Goal: Task Accomplishment & Management: Use online tool/utility

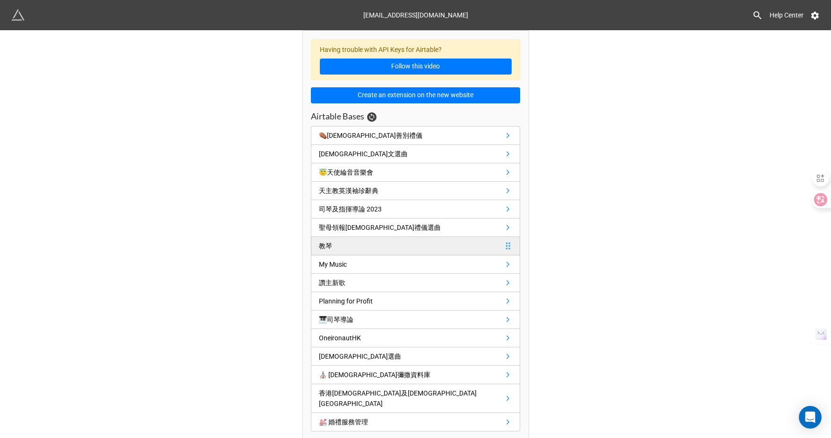
click at [361, 244] on link "教琴" at bounding box center [415, 246] width 209 height 18
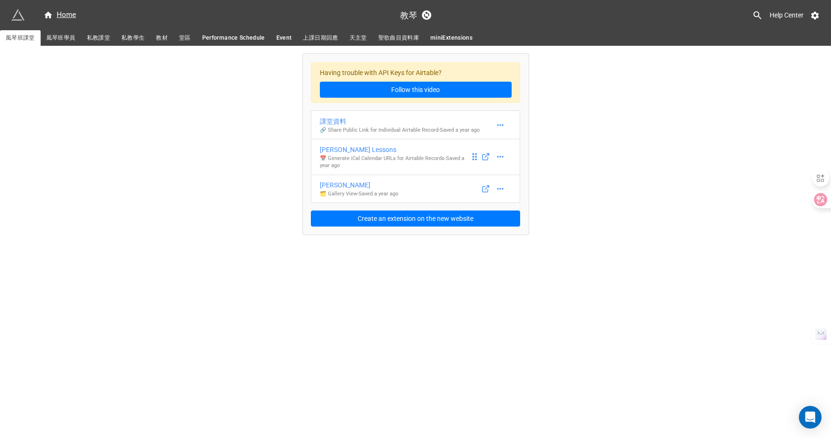
click at [405, 149] on div "Sara Organ Lessons" at bounding box center [395, 150] width 150 height 10
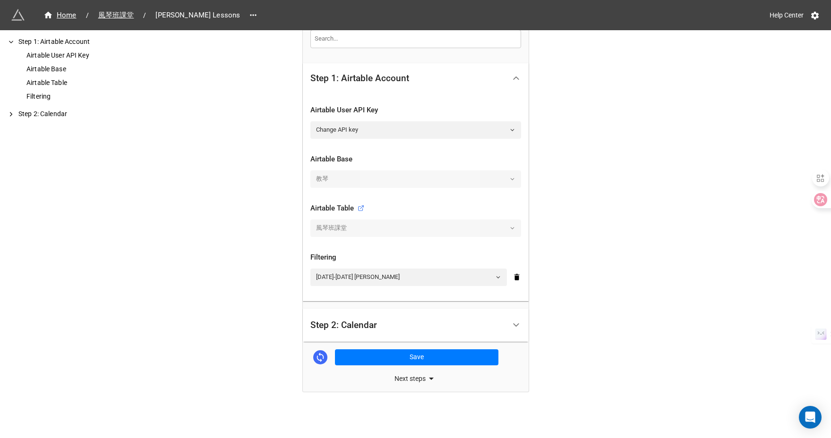
scroll to position [159, 0]
click at [388, 275] on link "2024-2025 屈御姬 Sara" at bounding box center [408, 277] width 197 height 17
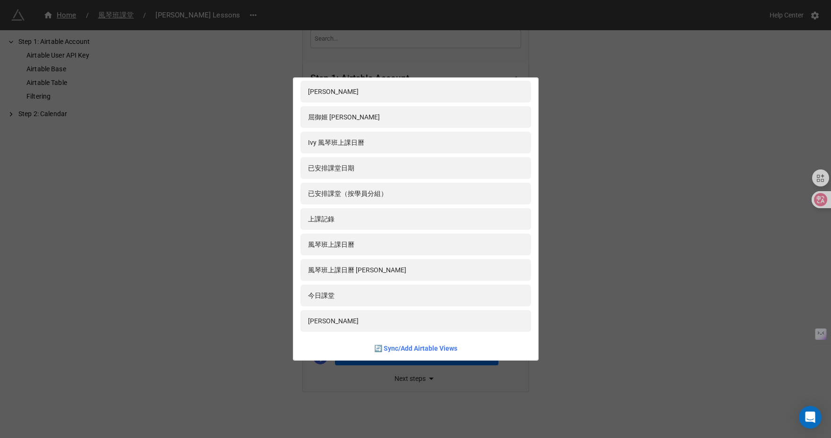
scroll to position [254, 0]
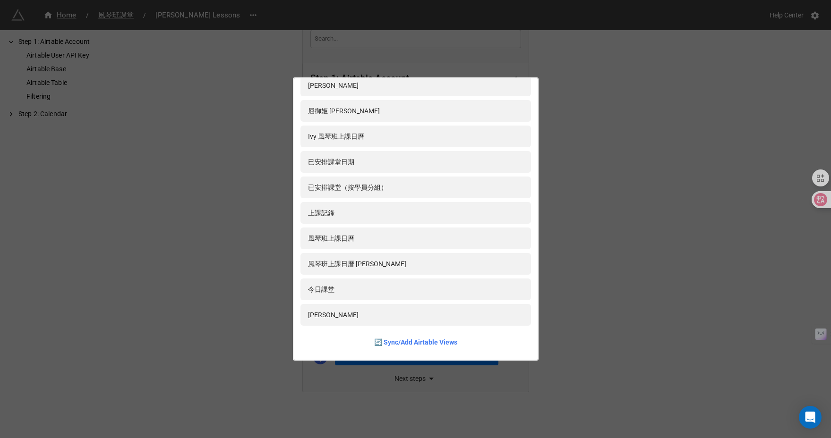
click at [605, 129] on div "課堂總表 2018-2019 2019-2020 2020-2021 2019-2020 Corina 2019-2020 Teresa 2020-2021 …" at bounding box center [415, 219] width 831 height 438
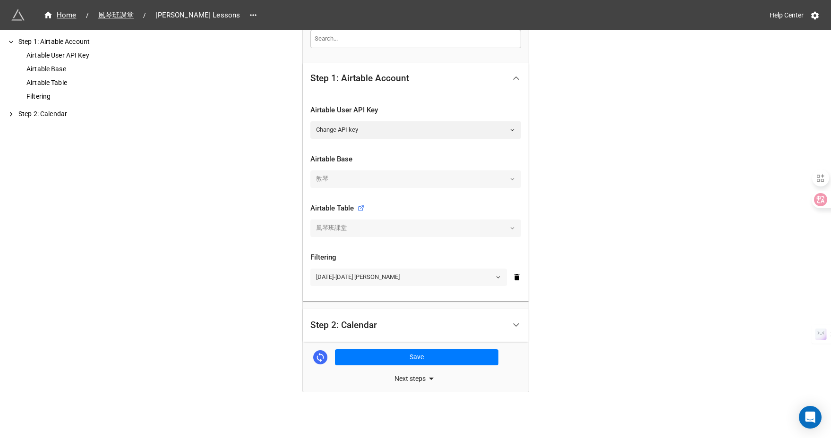
click at [497, 282] on link "2024-2025 屈御姬 Sara" at bounding box center [408, 277] width 197 height 17
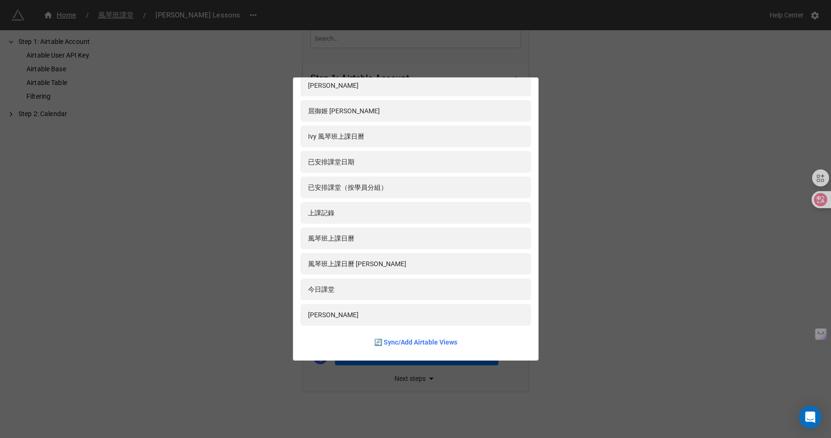
click at [604, 274] on div "課堂總表 2018-2019 2019-2020 2020-2021 2019-2020 Corina 2019-2020 Teresa 2020-2021 …" at bounding box center [415, 219] width 831 height 438
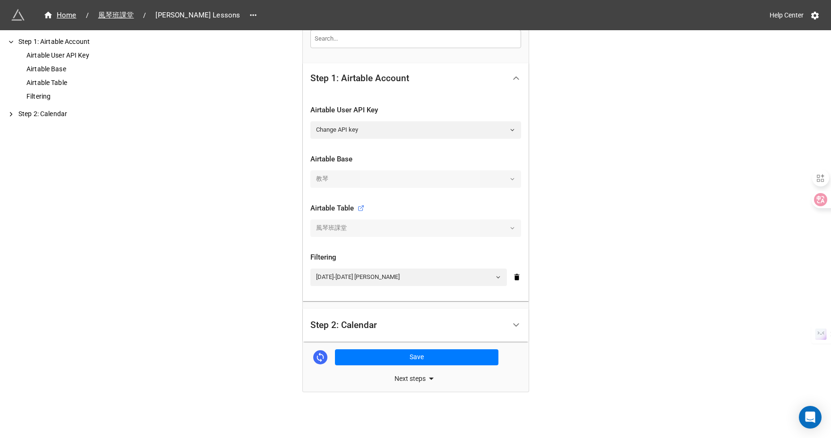
click at [421, 378] on div "Next steps" at bounding box center [416, 378] width 226 height 11
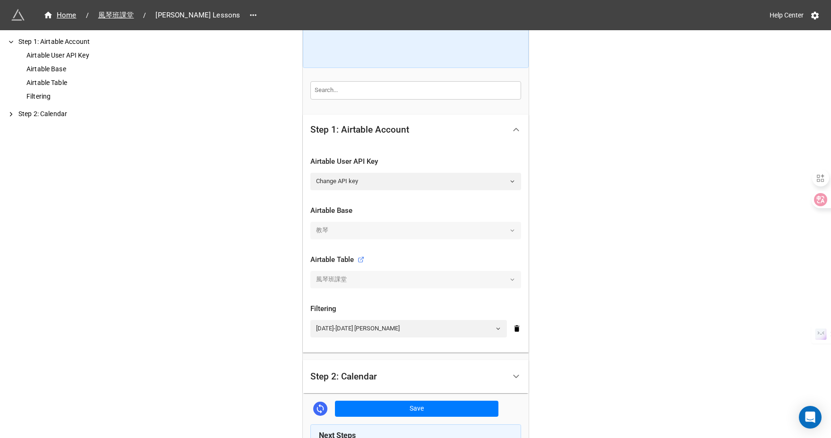
scroll to position [115, 0]
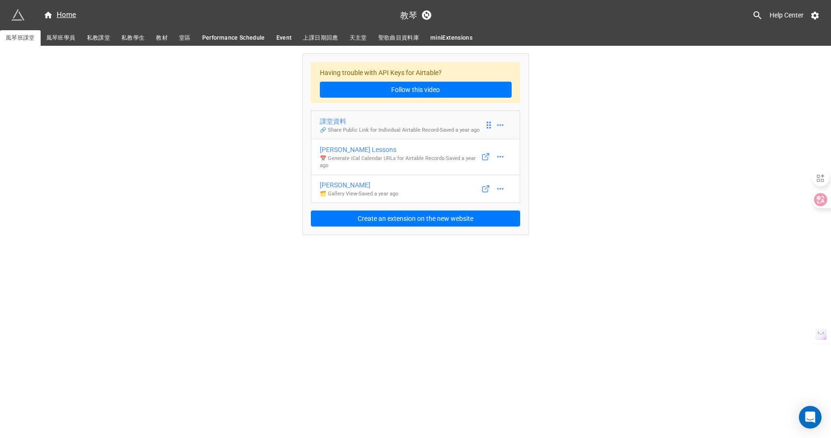
click at [388, 129] on p "🔗 Share Public Link for Individual Airtable Record - Saved a year ago" at bounding box center [400, 131] width 160 height 8
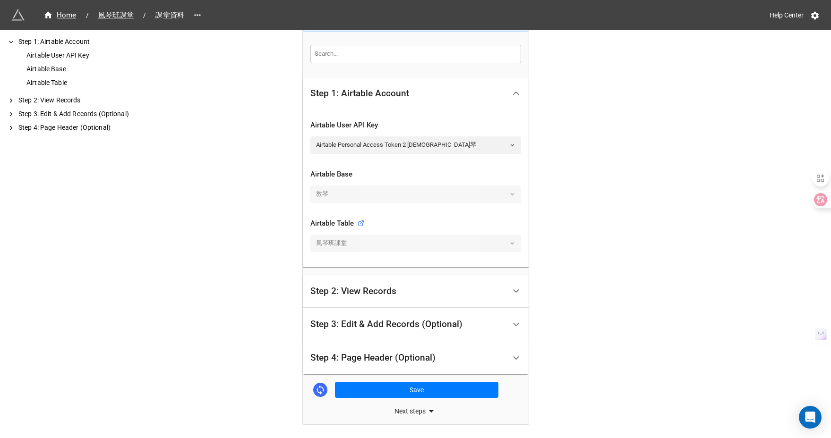
scroll to position [146, 0]
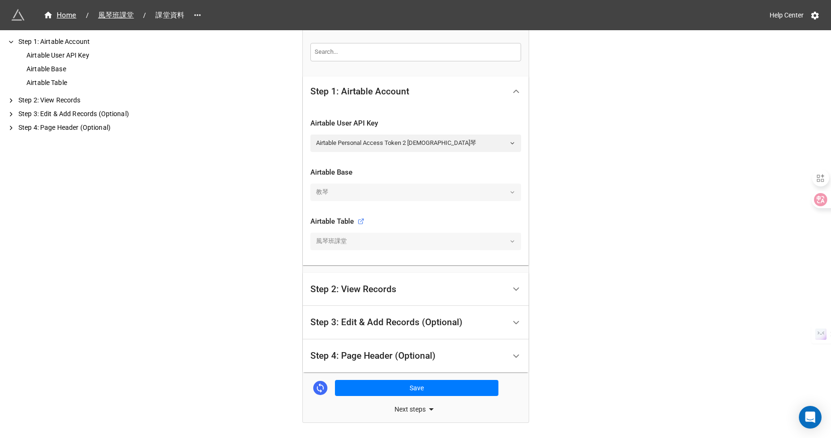
click at [380, 240] on div "風琴班課堂" at bounding box center [415, 241] width 211 height 17
click at [511, 241] on div "風琴班課堂" at bounding box center [415, 241] width 211 height 17
click at [488, 284] on div "Step 2: View Records" at bounding box center [407, 290] width 195 height 22
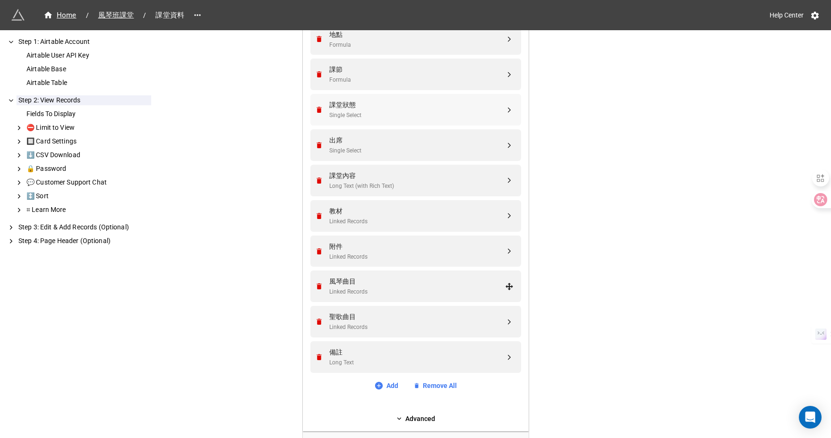
scroll to position [325, 0]
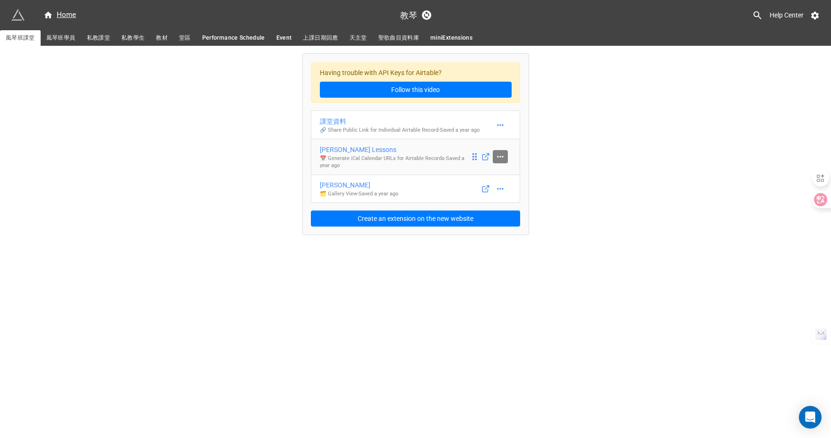
click at [502, 156] on icon at bounding box center [500, 156] width 9 height 9
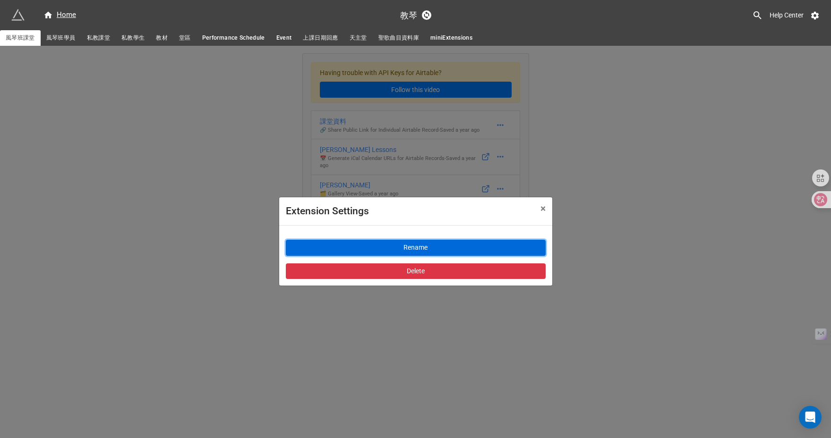
click at [415, 247] on button "Rename" at bounding box center [416, 248] width 260 height 16
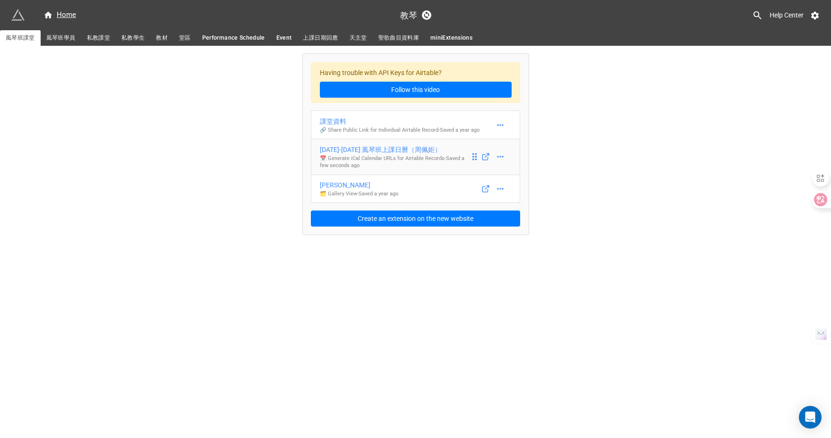
click at [419, 151] on div "2025-2026 風琴班上課日曆（周佩姖）" at bounding box center [395, 150] width 150 height 10
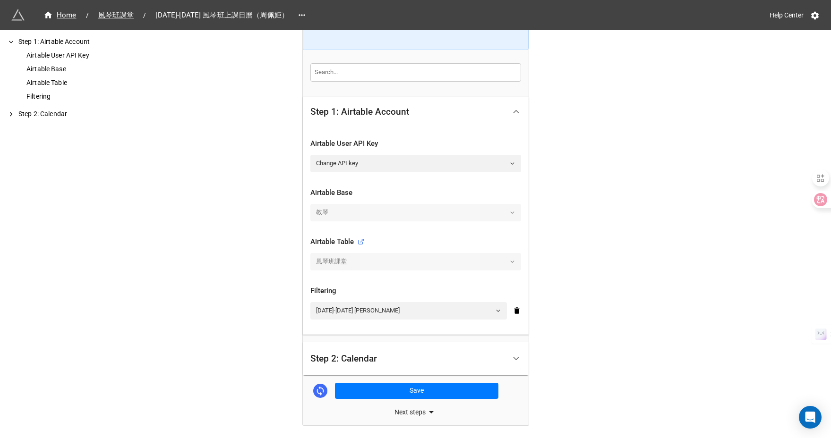
scroll to position [132, 0]
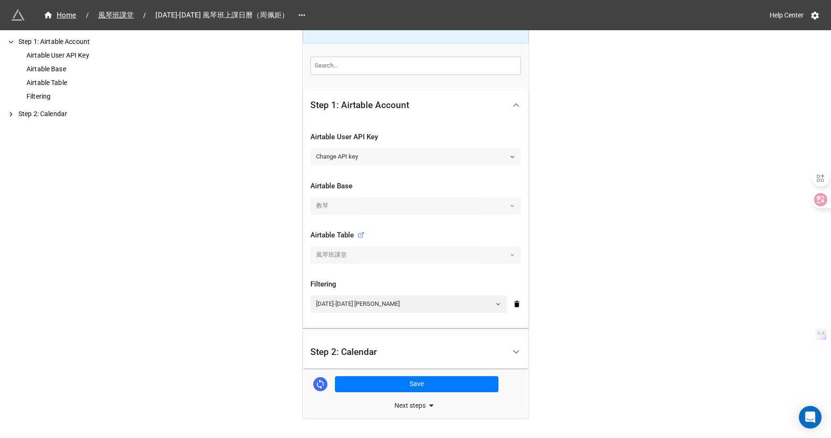
click at [417, 156] on link "Change API key" at bounding box center [415, 156] width 211 height 17
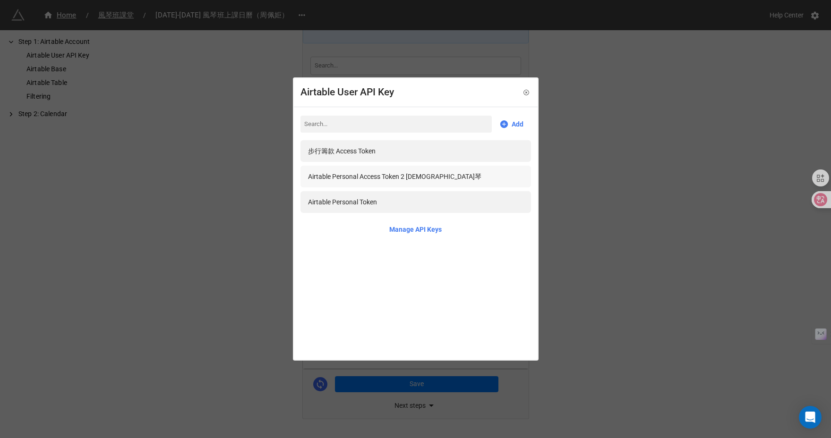
click at [417, 180] on div "Airtable Personal Access Token 2 教琴" at bounding box center [394, 177] width 173 height 10
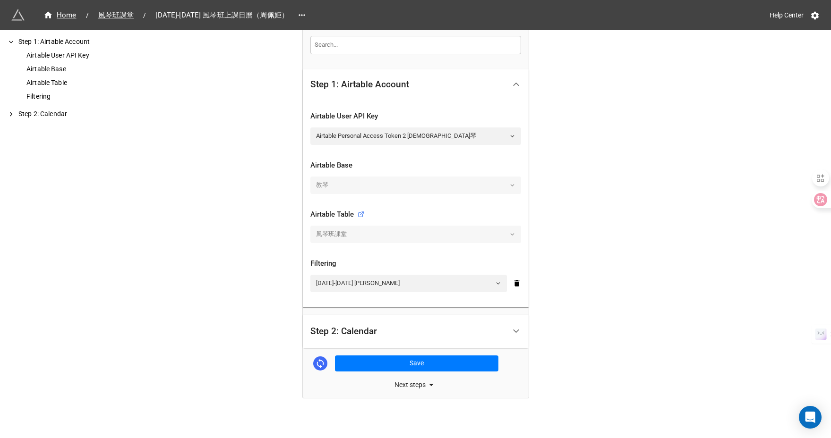
scroll to position [159, 0]
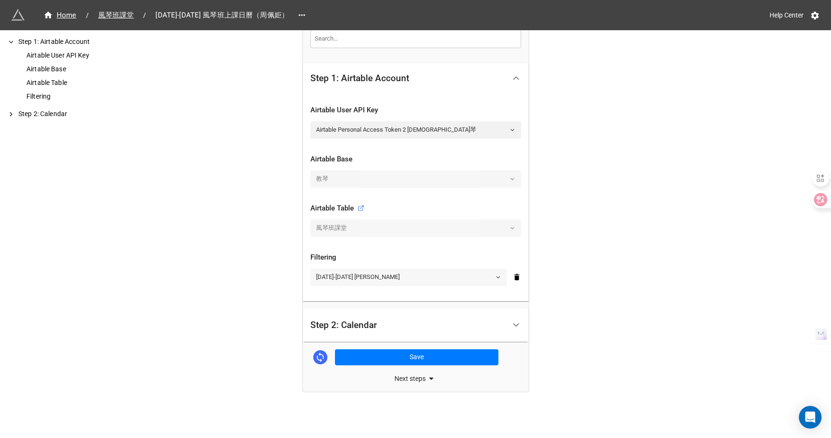
click at [399, 282] on link "2024-2025 屈御姬 Sara" at bounding box center [408, 277] width 197 height 17
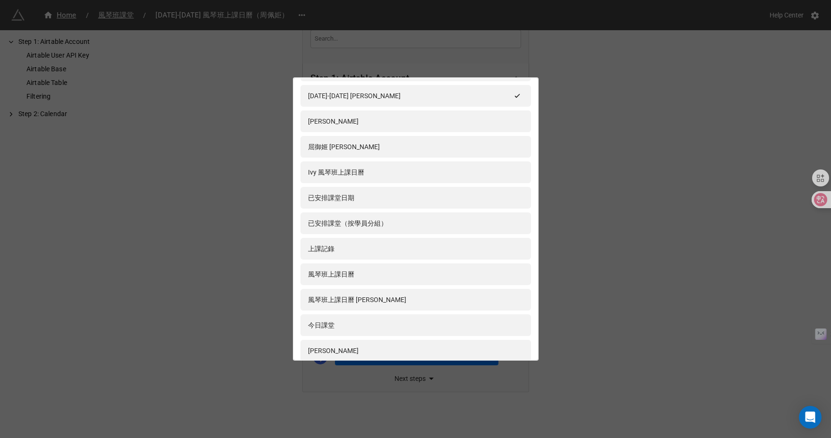
scroll to position [254, 0]
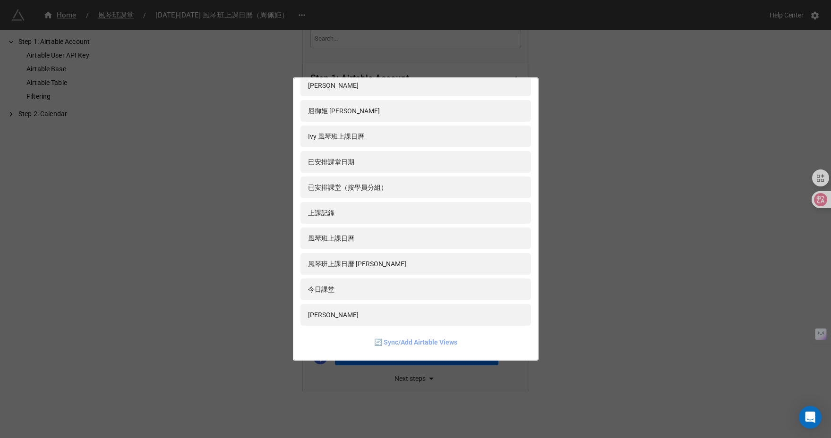
click at [417, 343] on link "🔄 Sync/Add Airtable Views" at bounding box center [415, 342] width 83 height 10
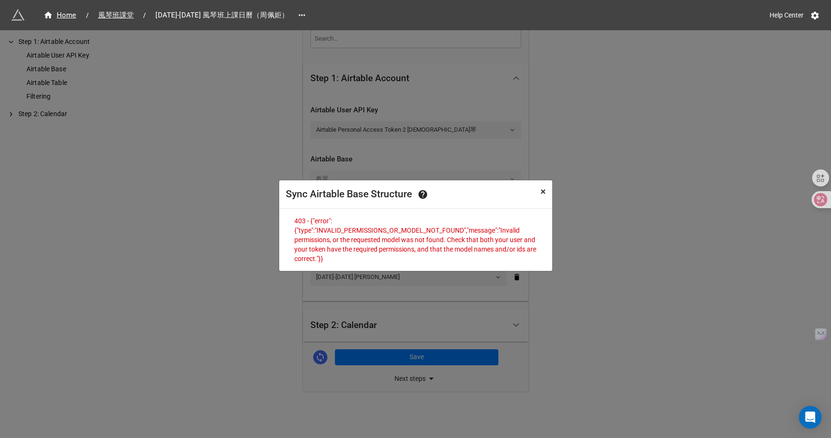
click at [538, 191] on button "× Close" at bounding box center [543, 191] width 18 height 23
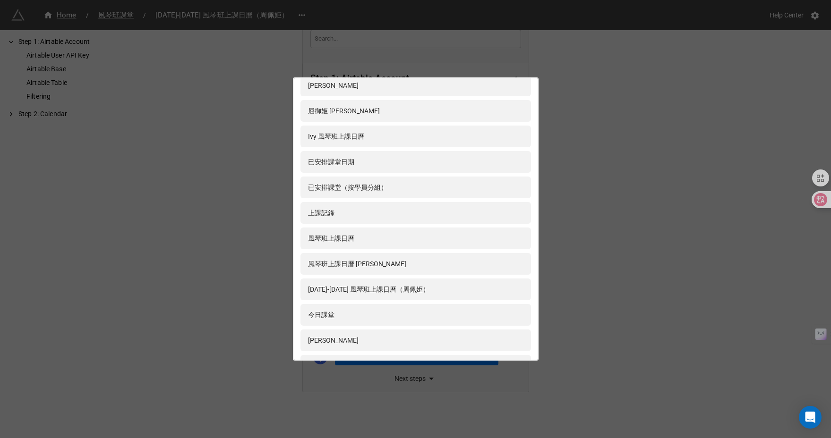
scroll to position [356, 0]
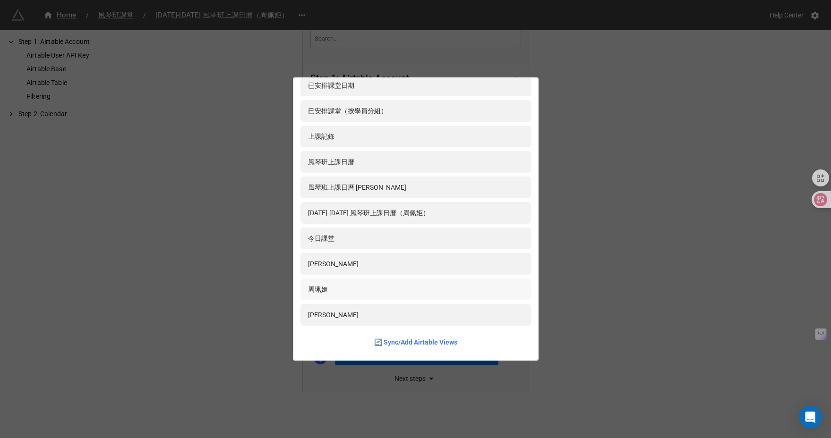
click at [380, 292] on div "周珮姬" at bounding box center [415, 289] width 215 height 10
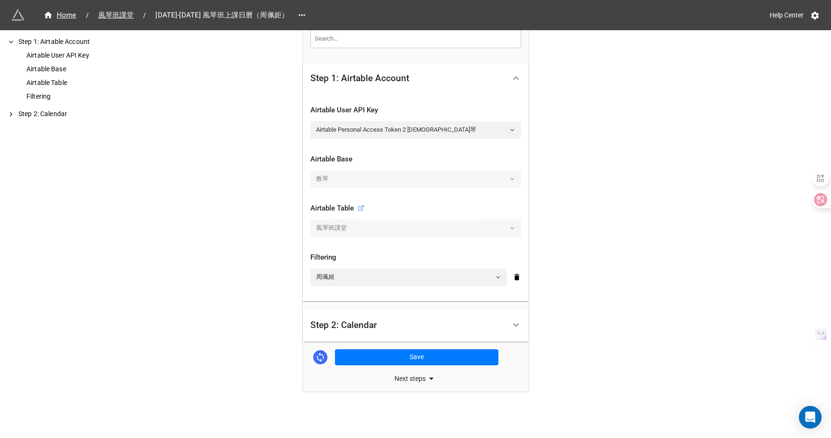
click at [410, 322] on div "Step 2: Calendar" at bounding box center [407, 326] width 195 height 22
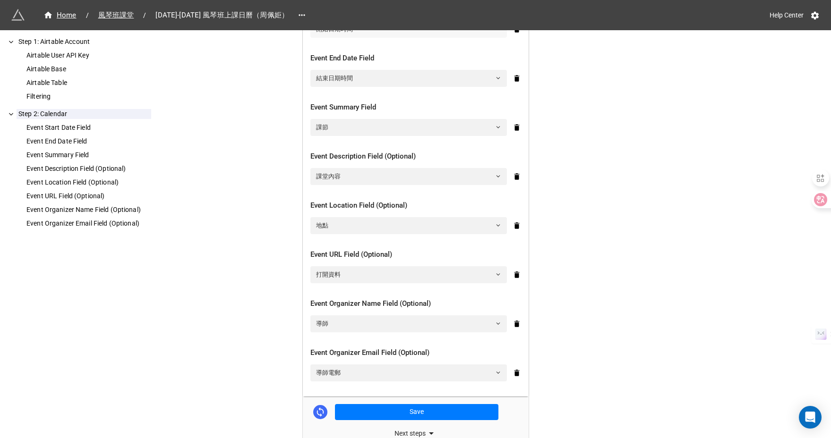
scroll to position [348, 0]
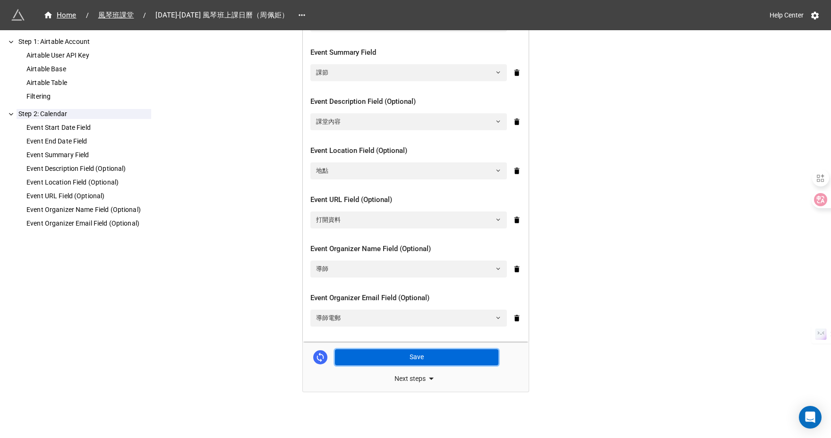
click at [414, 353] on button "Save" at bounding box center [416, 358] width 163 height 16
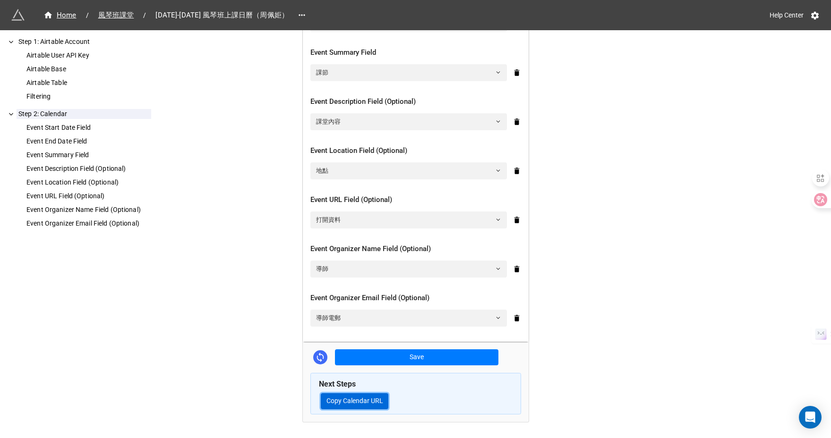
click at [378, 402] on button "Copy Calendar URL" at bounding box center [355, 402] width 68 height 16
click at [124, 19] on span "風琴班課堂" at bounding box center [116, 15] width 47 height 11
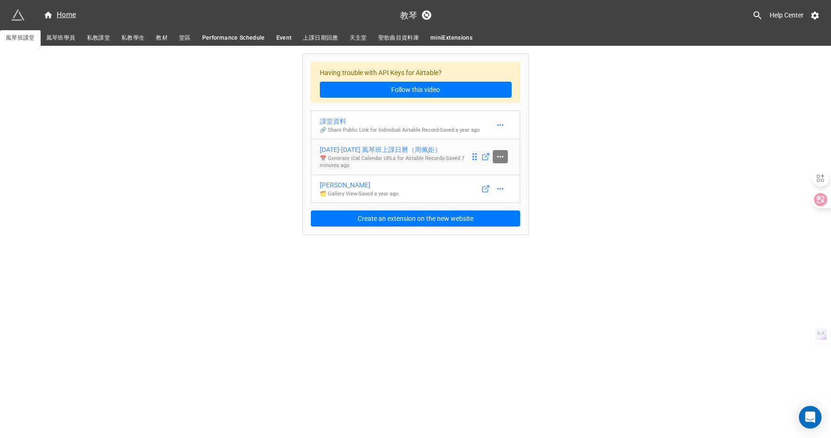
click at [498, 156] on icon at bounding box center [500, 156] width 6 height 1
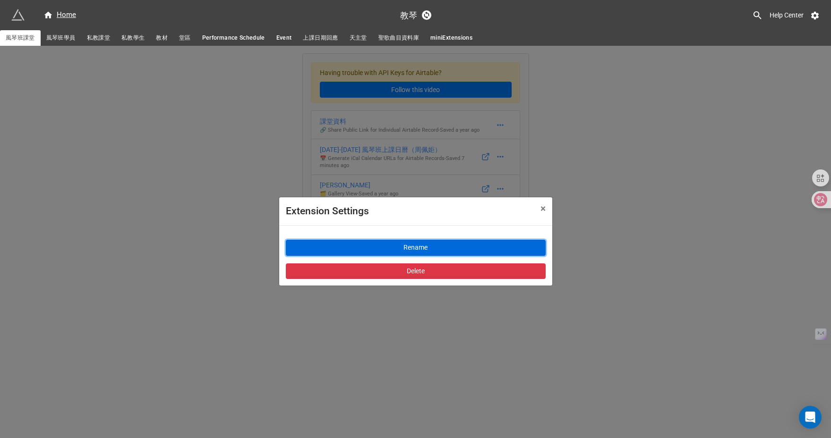
click at [426, 249] on button "Rename" at bounding box center [416, 248] width 260 height 16
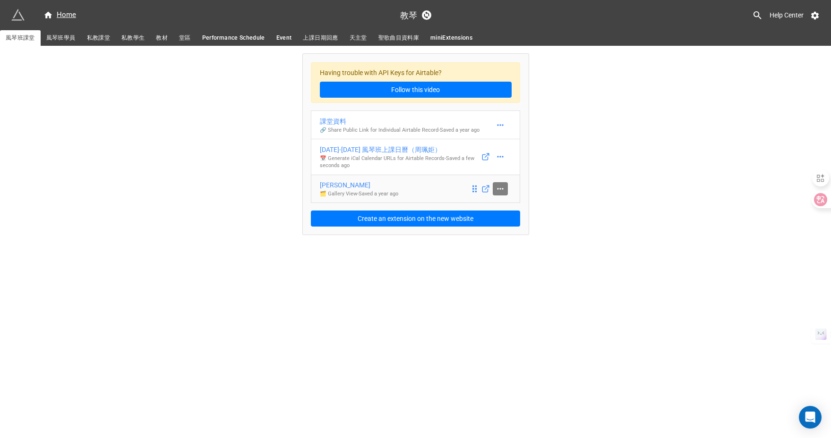
click at [496, 187] on icon at bounding box center [500, 188] width 9 height 9
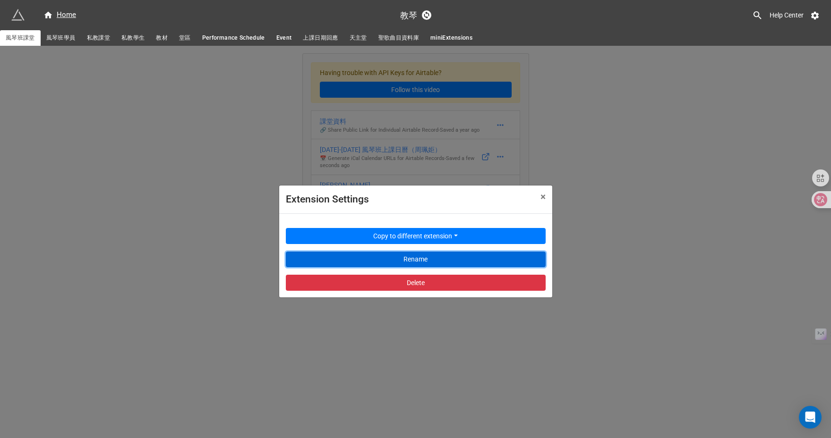
click at [419, 258] on button "Rename" at bounding box center [416, 260] width 260 height 16
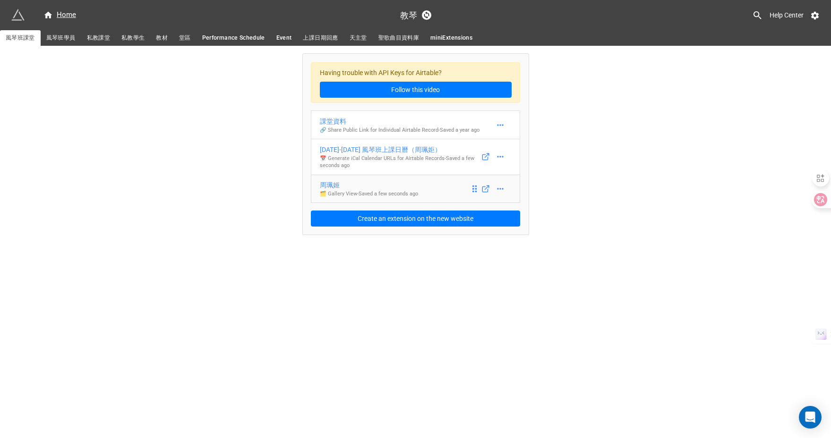
click at [410, 192] on p "🗂️ Gallery View - Saved a few seconds ago" at bounding box center [369, 194] width 98 height 8
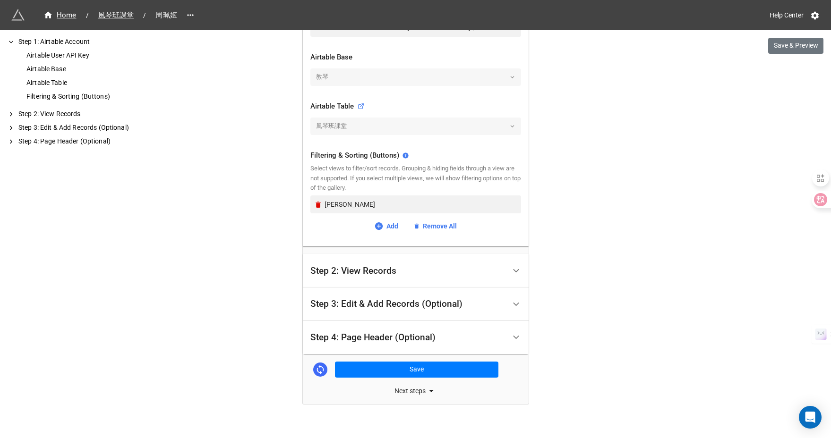
scroll to position [274, 0]
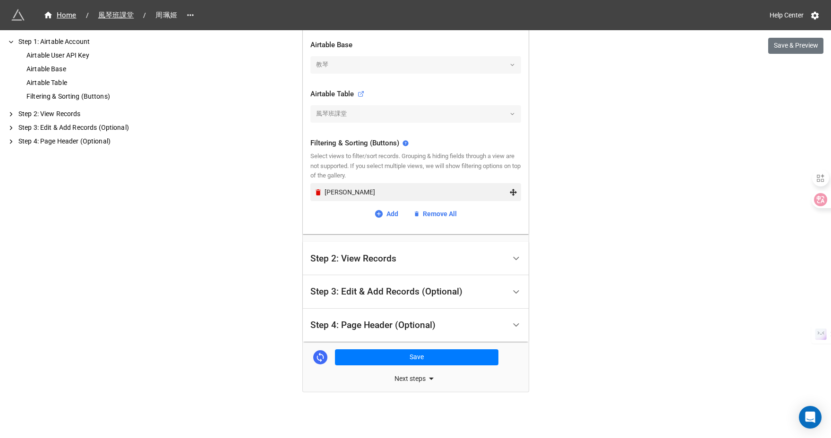
click at [386, 192] on div "屈御姬 Sara" at bounding box center [417, 192] width 185 height 10
click at [317, 193] on icon "Remove" at bounding box center [318, 192] width 5 height 6
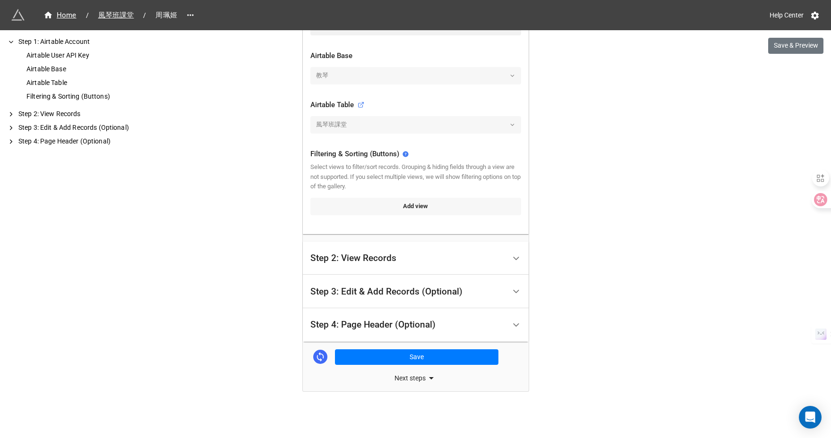
click at [403, 207] on link "Add view" at bounding box center [415, 206] width 211 height 17
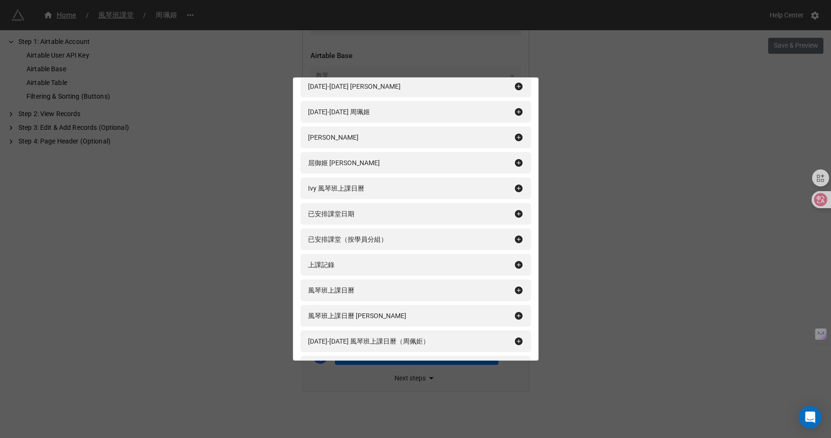
scroll to position [0, 0]
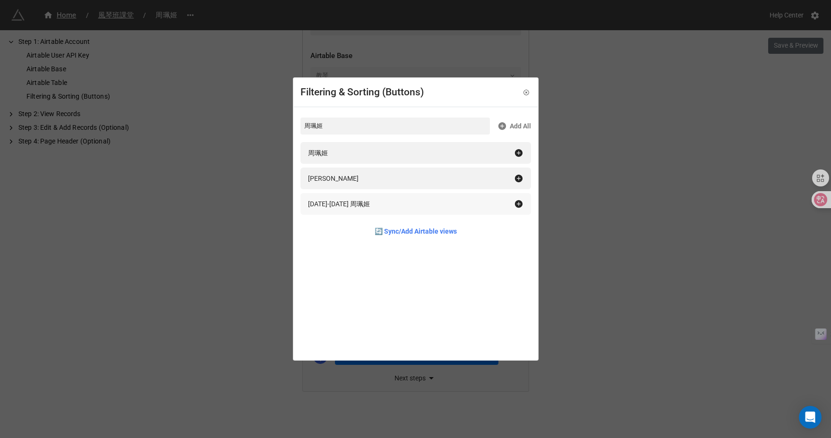
type input "周珮姬"
click at [400, 202] on div "2025-2026 周珮姬" at bounding box center [411, 204] width 206 height 10
click at [523, 93] on icon at bounding box center [525, 92] width 5 height 5
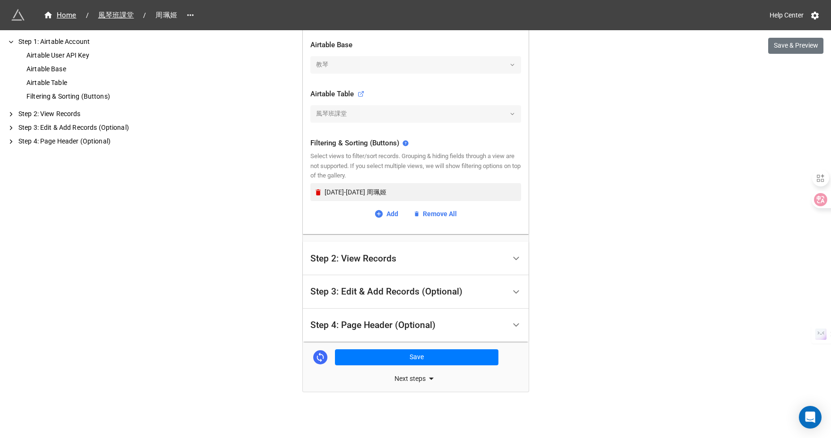
click at [471, 259] on div "Step 2: View Records" at bounding box center [407, 259] width 195 height 22
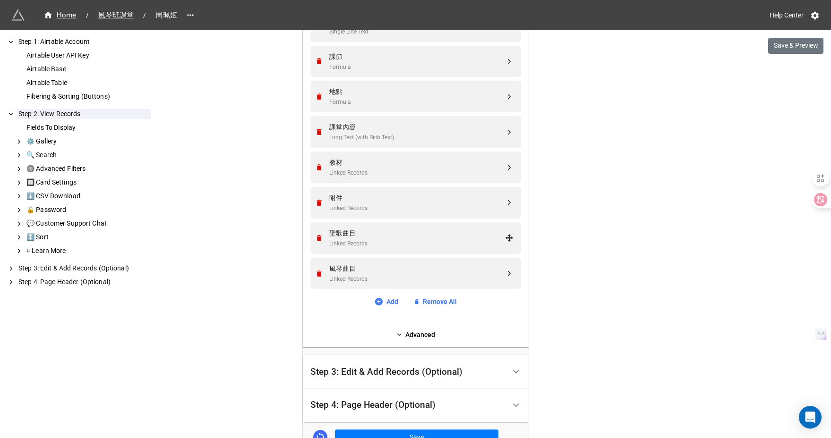
scroll to position [329, 0]
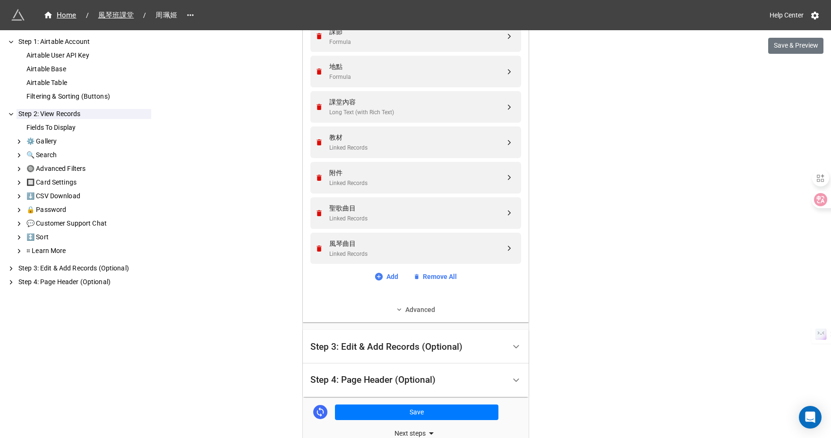
click at [440, 312] on link "Advanced" at bounding box center [415, 310] width 211 height 10
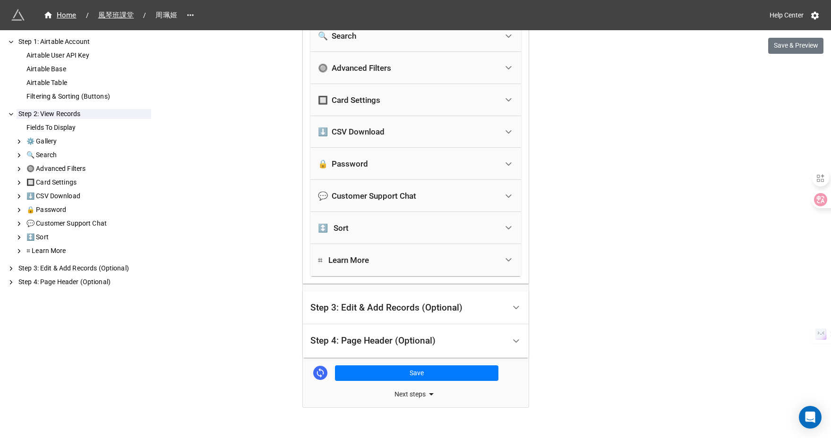
scroll to position [655, 0]
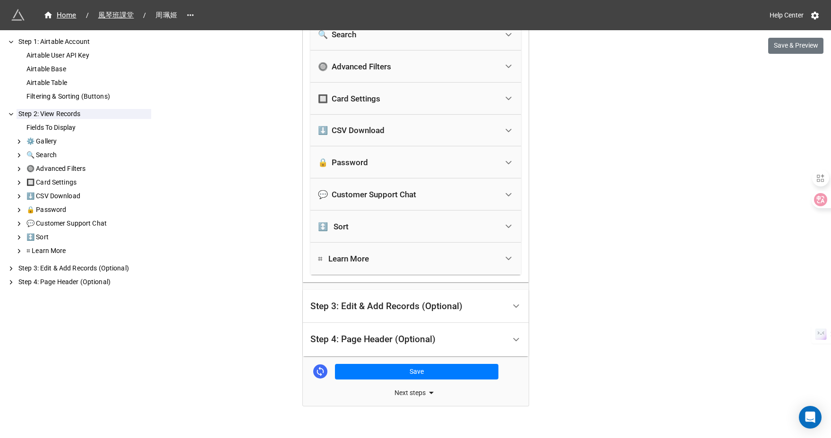
click at [440, 312] on div "Step 3: Edit & Add Records (Optional)" at bounding box center [407, 307] width 195 height 22
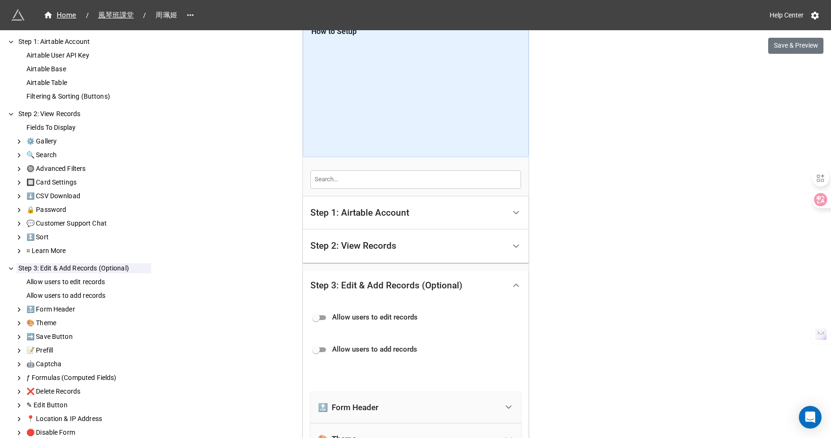
click at [439, 306] on div "Allow users to edit records" at bounding box center [415, 315] width 211 height 21
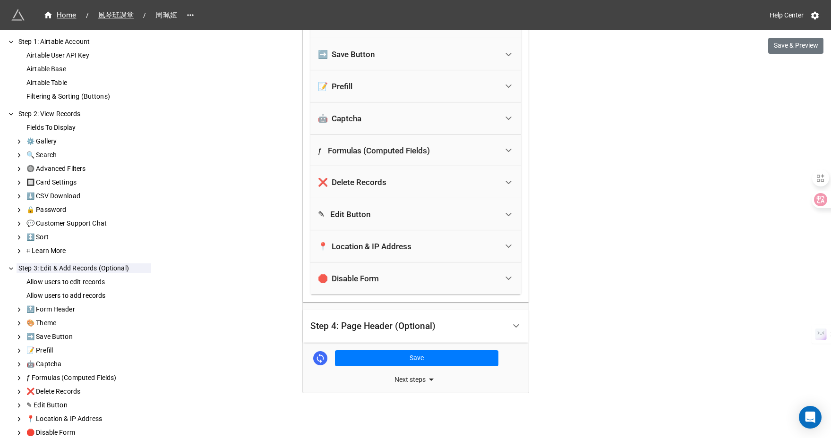
click at [437, 320] on div "Step 4: Page Header (Optional)" at bounding box center [407, 327] width 195 height 22
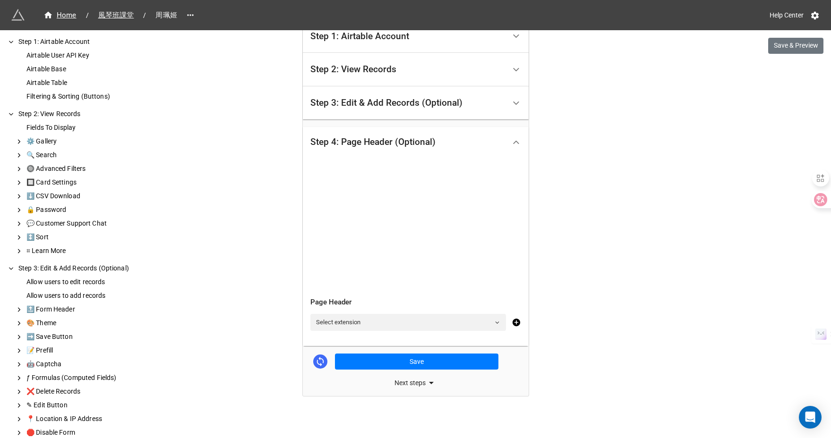
scroll to position [200, 0]
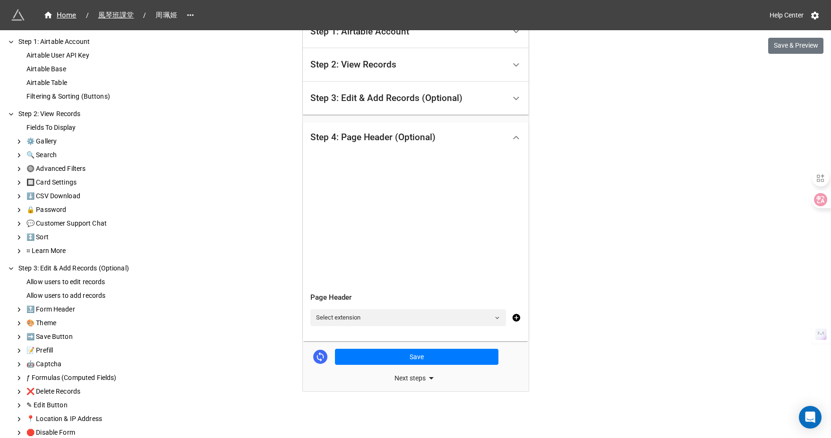
click at [437, 320] on link "Select extension" at bounding box center [408, 317] width 196 height 17
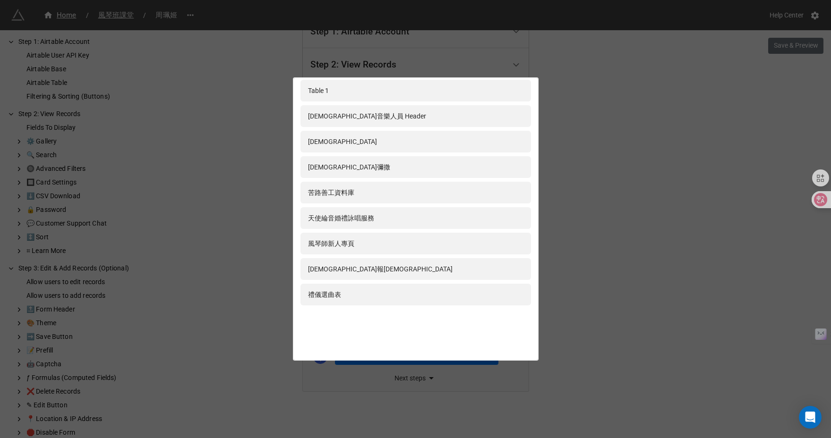
scroll to position [199, 0]
click at [295, 368] on div "聖若瑟堂善別禮儀資料庫 (admin) 聖母堂禮儀人員 Header 中文彌撒資料庫 聖若瑟堂善別禮儀資料庫 天主教英漢袖珍辭典 聖團侍立架旁自學頻道 Tab…" at bounding box center [415, 219] width 831 height 438
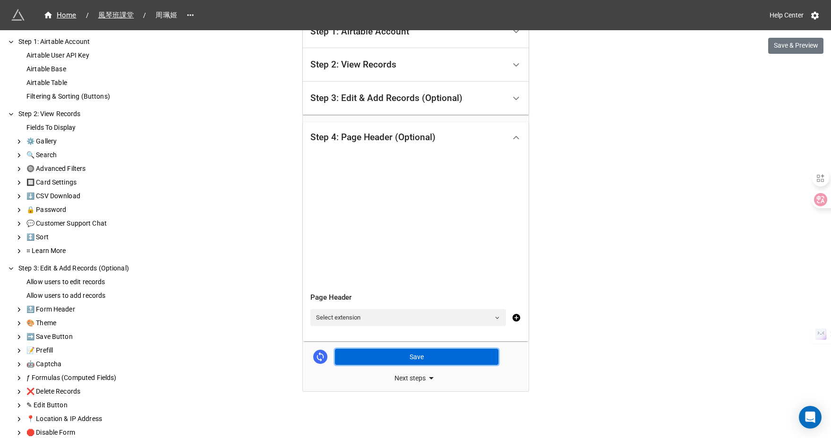
click at [389, 358] on button "Save" at bounding box center [416, 357] width 163 height 16
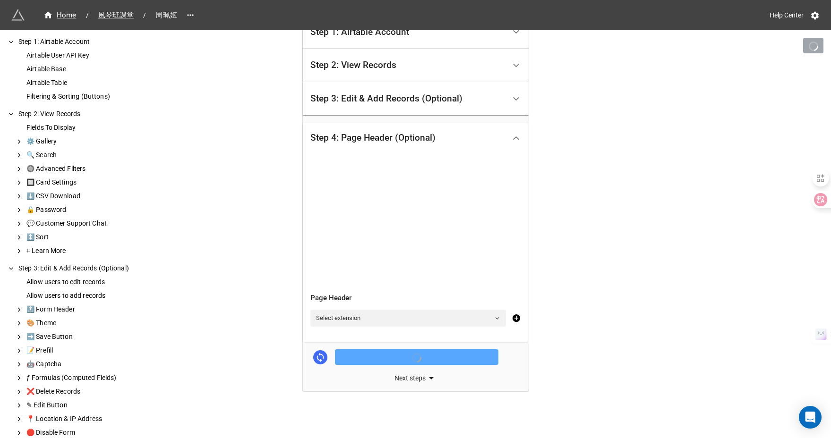
scroll to position [200, 0]
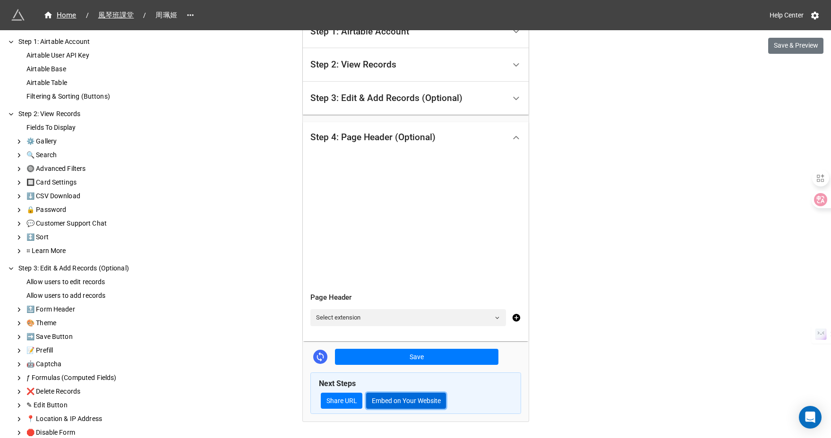
click at [386, 398] on button "Embed on Your Website" at bounding box center [406, 401] width 80 height 16
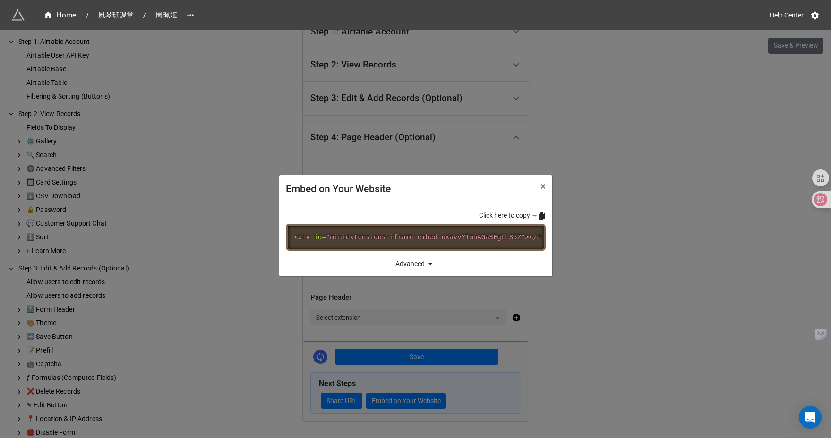
click at [539, 213] on icon at bounding box center [542, 217] width 7 height 8
click at [404, 265] on div "Advanced" at bounding box center [416, 263] width 260 height 11
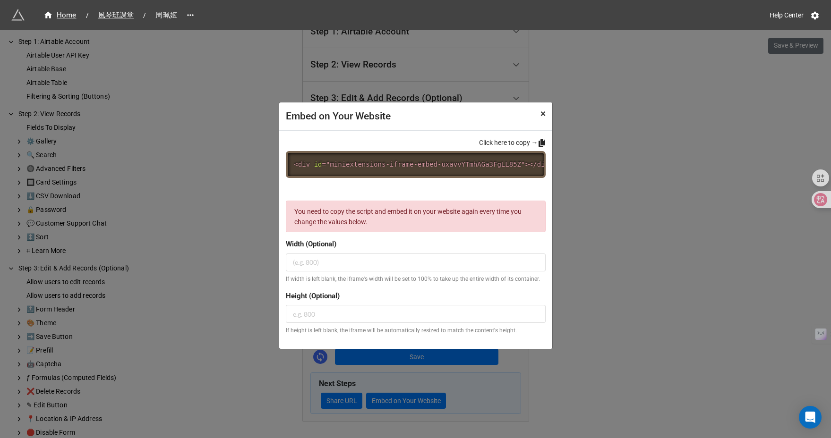
click at [542, 108] on span "×" at bounding box center [542, 113] width 5 height 11
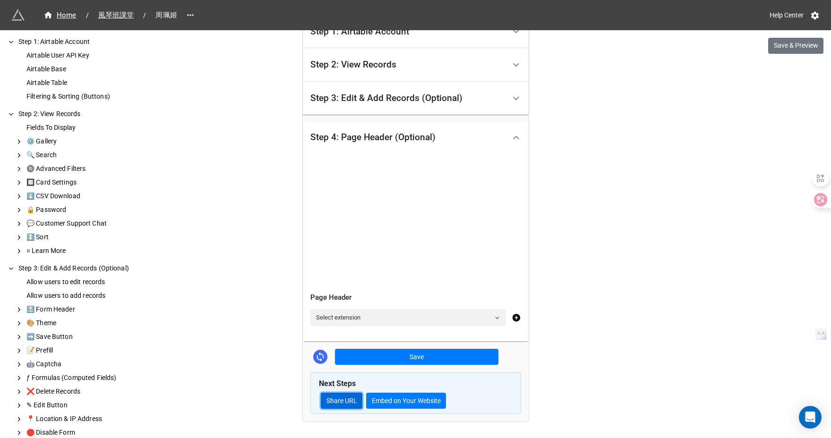
click at [351, 399] on link "Share URL" at bounding box center [342, 401] width 42 height 16
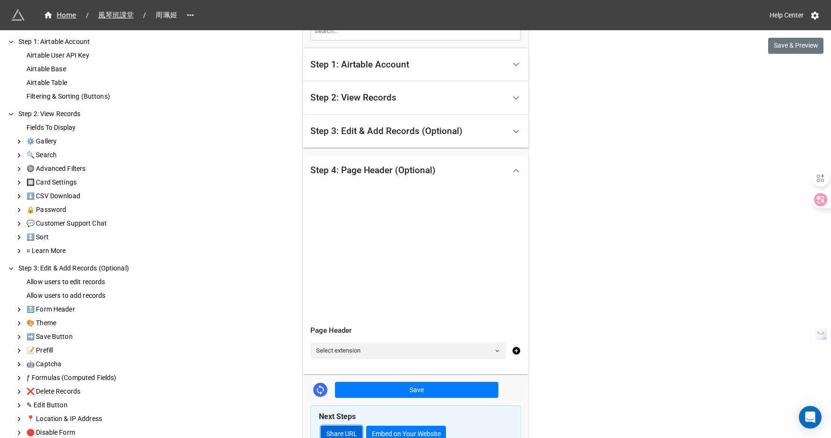
scroll to position [152, 0]
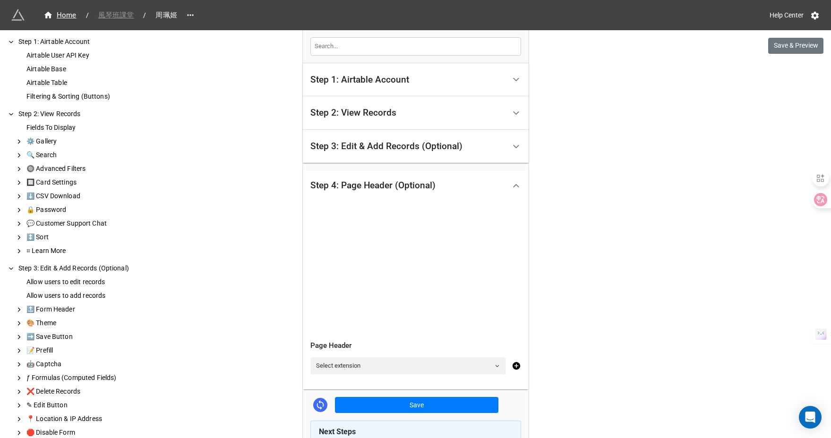
click at [129, 18] on span "風琴班課堂" at bounding box center [116, 15] width 47 height 11
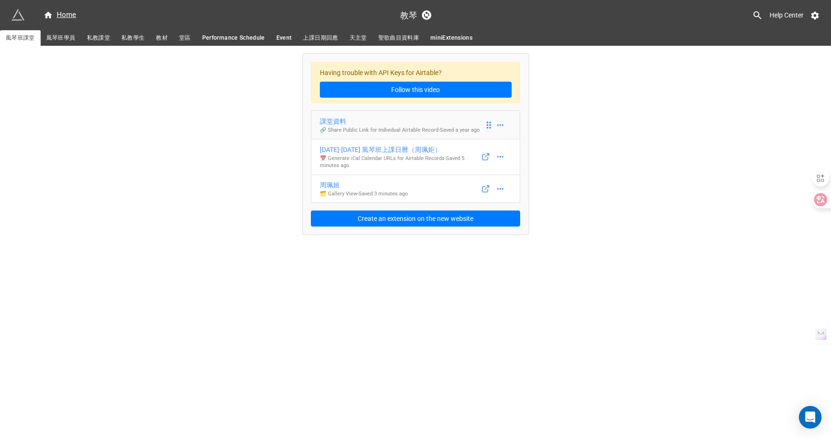
click at [373, 125] on div "課堂資料" at bounding box center [400, 121] width 160 height 10
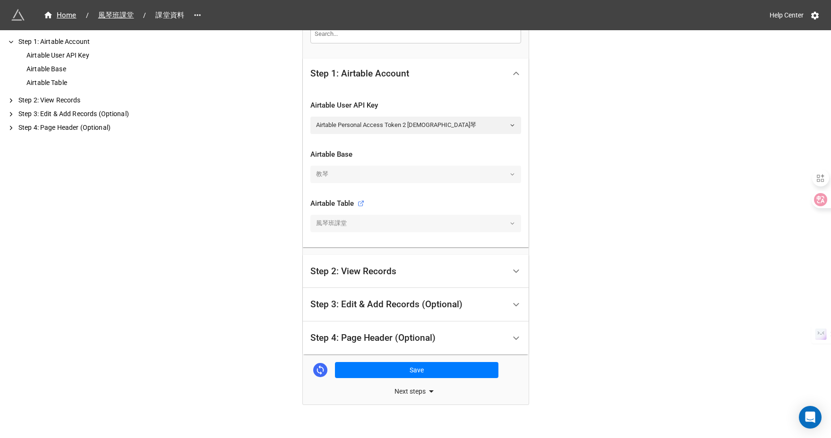
scroll to position [165, 0]
click at [397, 272] on div "Step 2: View Records" at bounding box center [407, 271] width 195 height 22
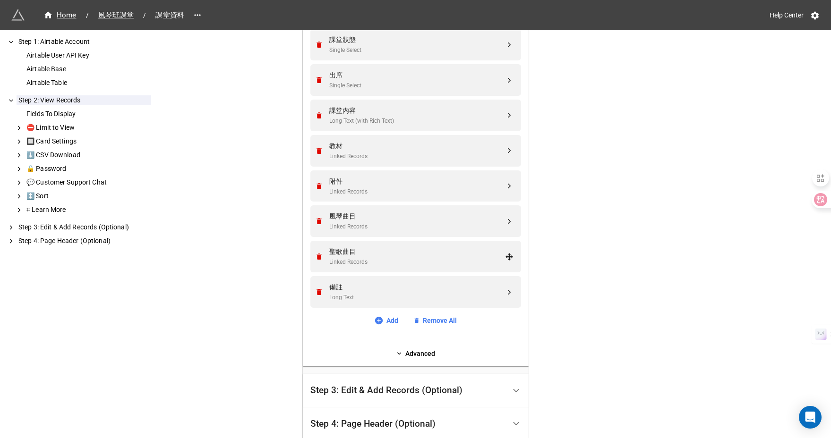
scroll to position [417, 0]
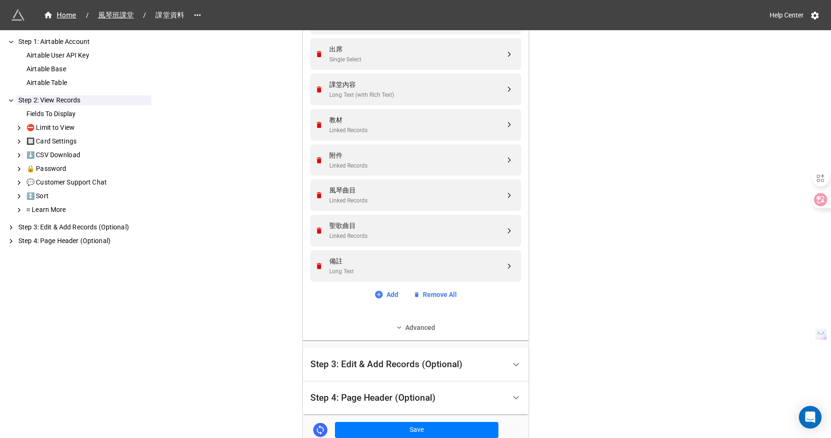
click at [409, 328] on link "Advanced" at bounding box center [415, 328] width 211 height 10
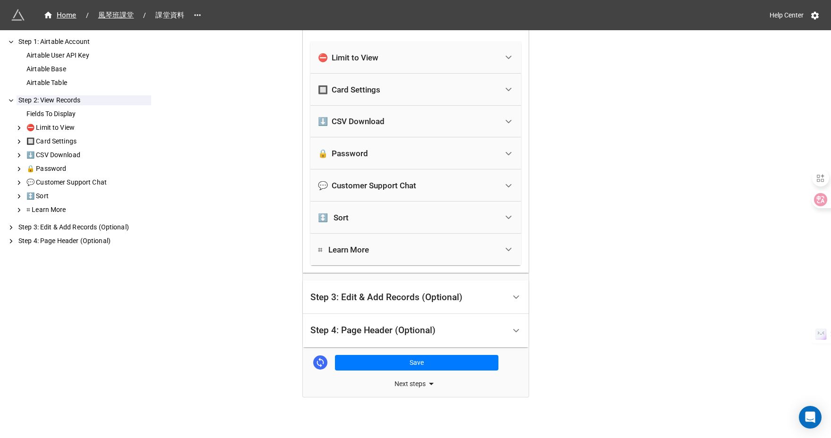
scroll to position [712, 0]
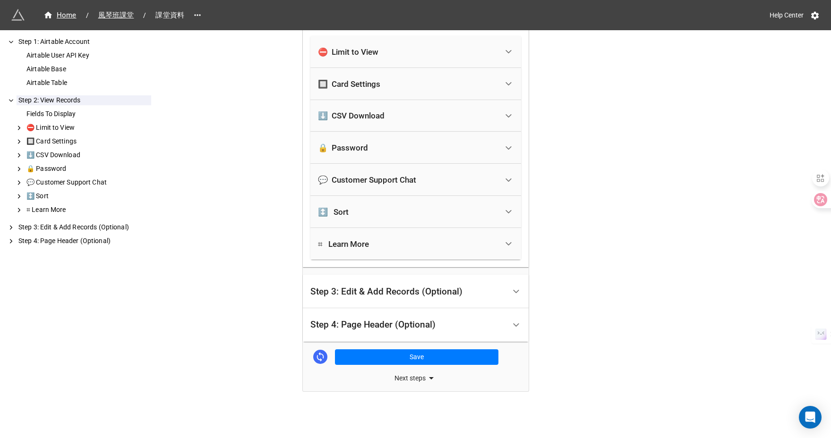
click at [406, 288] on div "Step 3: Edit & Add Records (Optional)" at bounding box center [386, 291] width 152 height 9
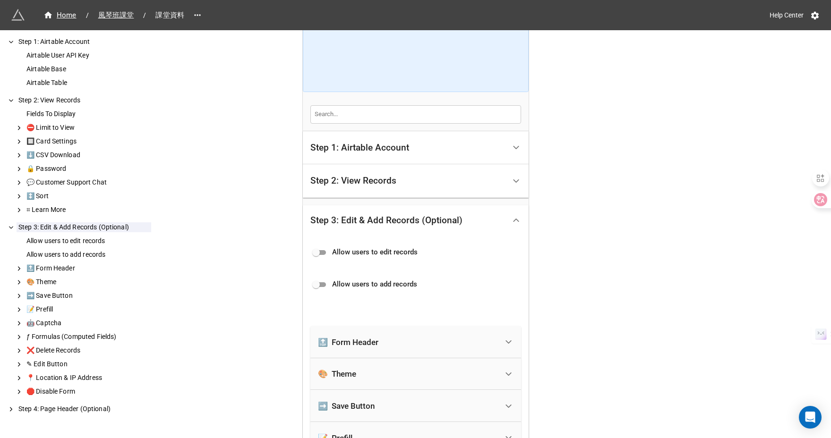
scroll to position [67, 0]
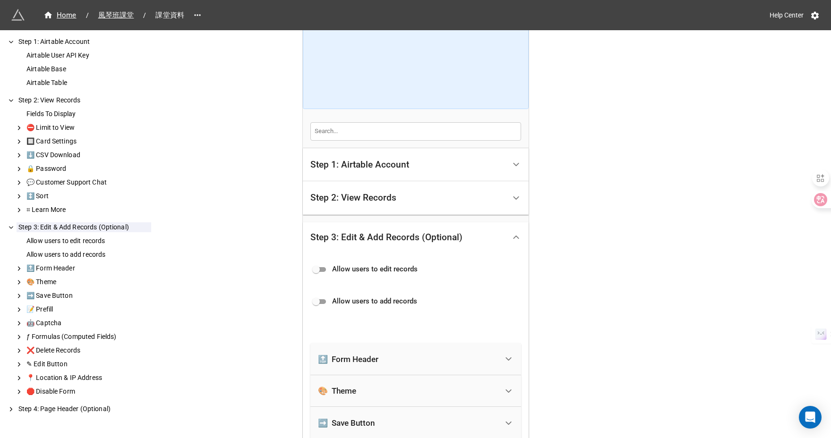
click at [384, 172] on div "Step 1: Airtable Account" at bounding box center [407, 165] width 195 height 22
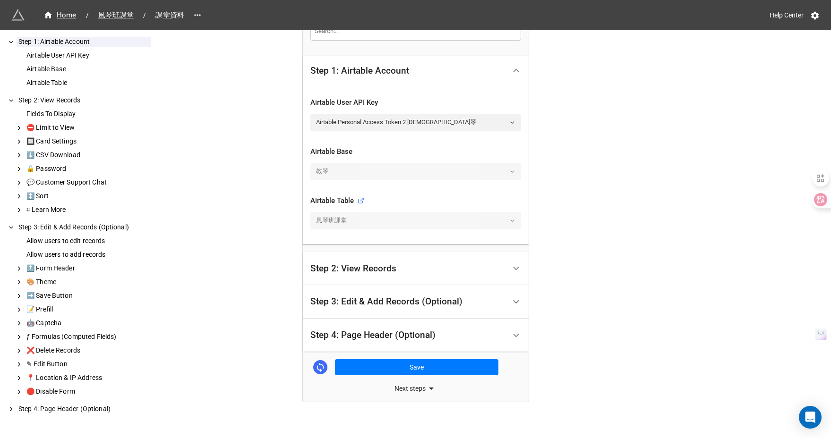
scroll to position [167, 0]
click at [378, 270] on div "Step 2: View Records" at bounding box center [353, 268] width 86 height 9
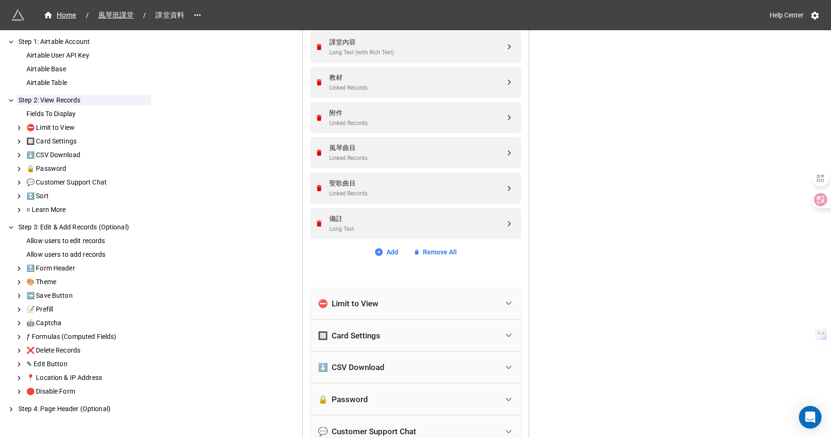
scroll to position [463, 0]
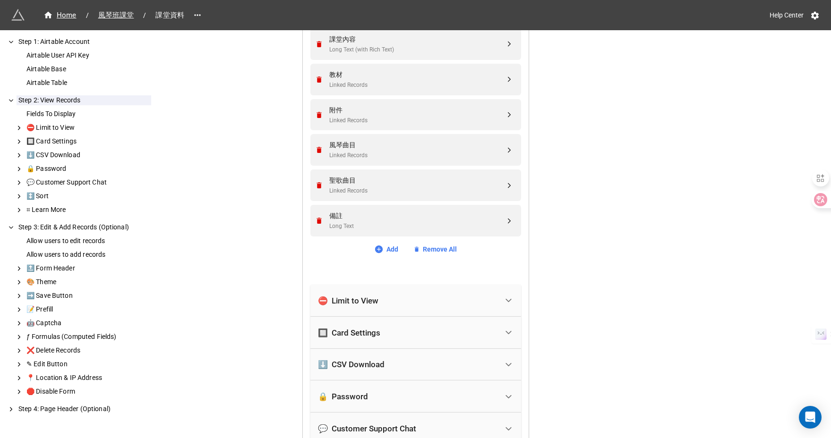
click at [380, 297] on div "⛔ Limit to View" at bounding box center [408, 301] width 180 height 21
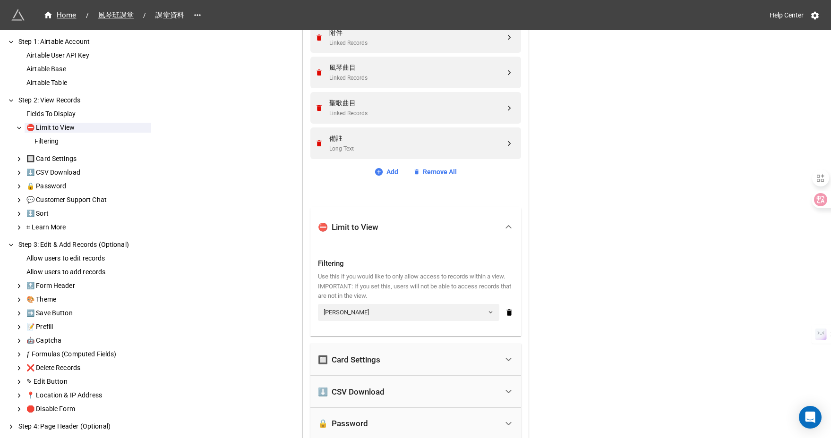
scroll to position [546, 0]
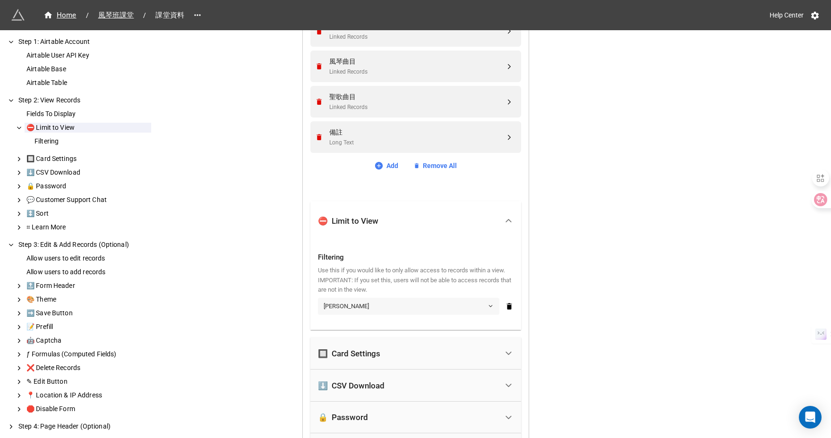
click at [380, 310] on link "屈御姬 Sara" at bounding box center [408, 306] width 181 height 17
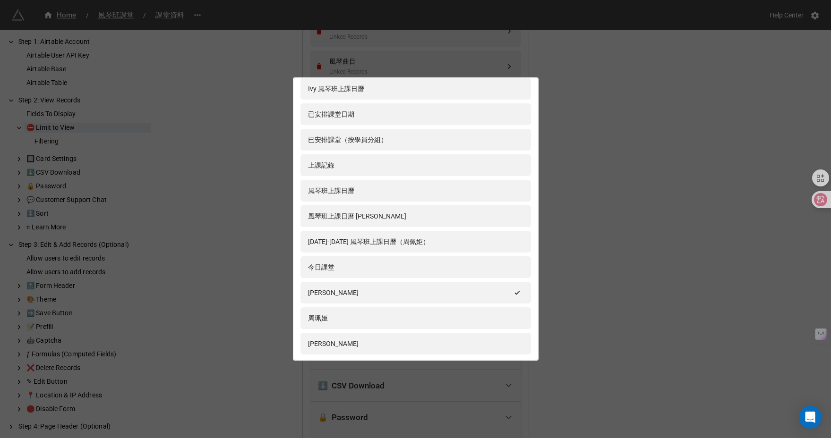
scroll to position [326, 0]
click at [380, 318] on div "周珮姬" at bounding box center [415, 320] width 215 height 10
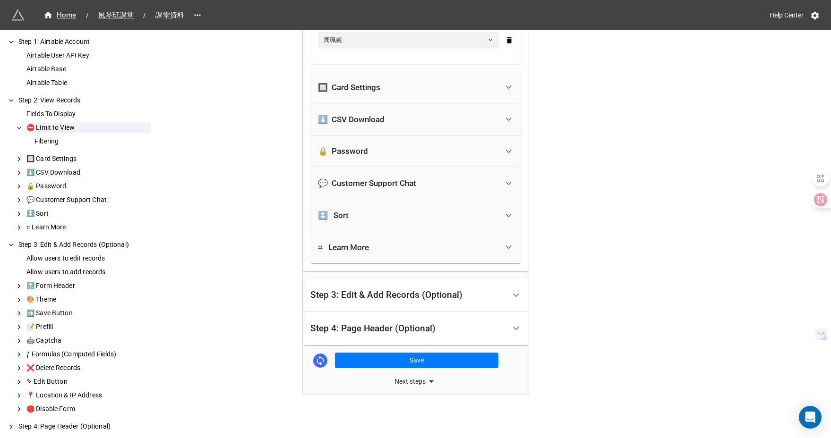
scroll to position [816, 0]
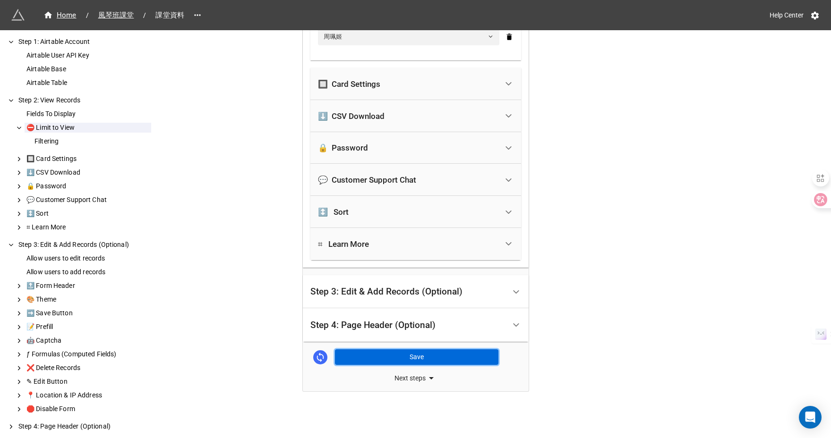
click at [394, 356] on button "Save" at bounding box center [416, 358] width 163 height 16
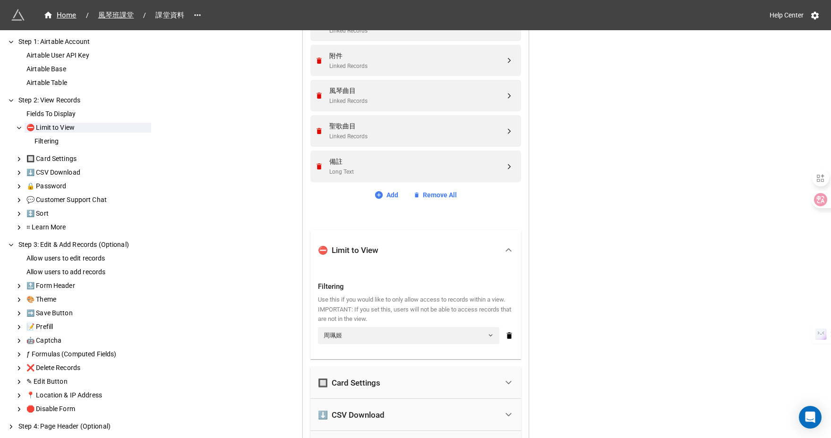
scroll to position [454, 0]
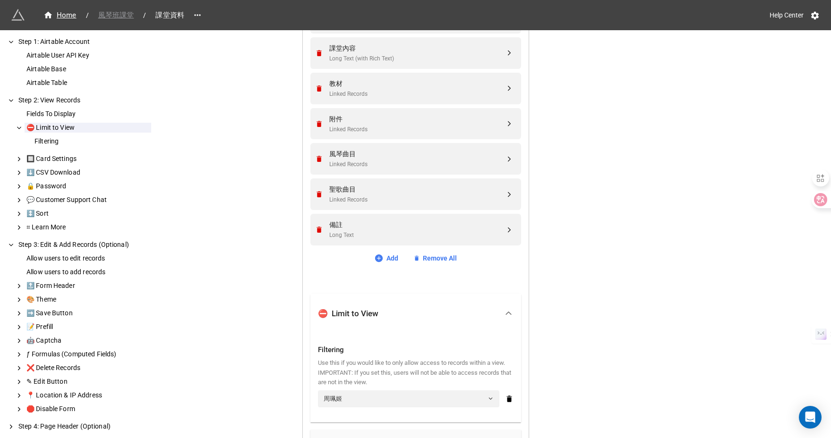
click at [128, 19] on span "風琴班課堂" at bounding box center [116, 15] width 47 height 11
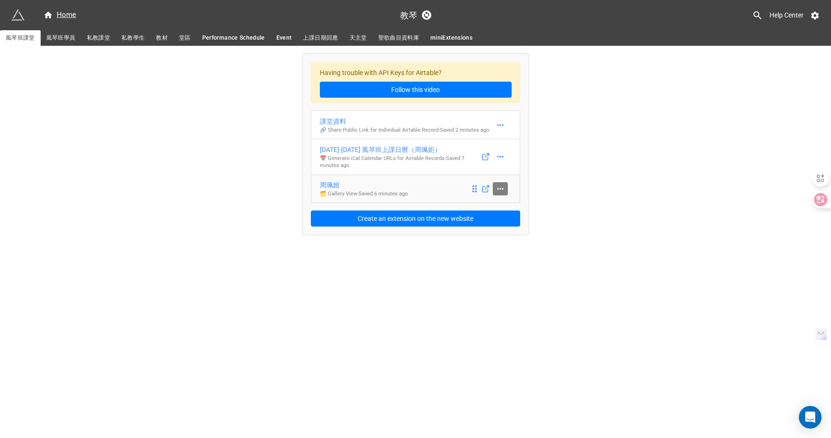
click at [502, 192] on icon at bounding box center [500, 188] width 9 height 9
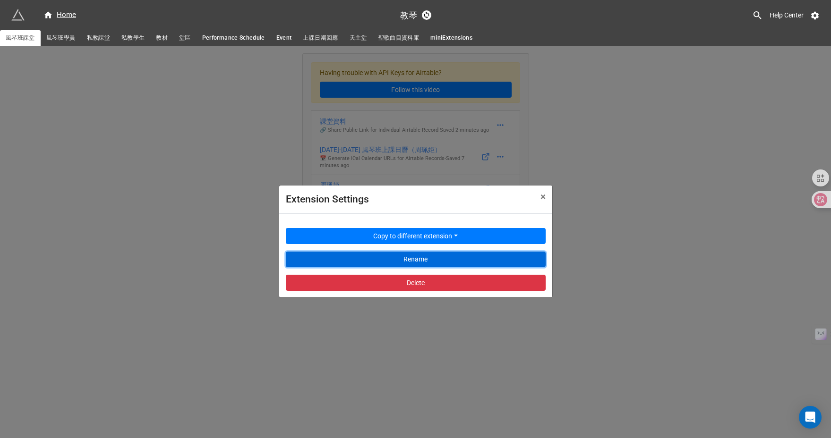
click at [420, 255] on button "Rename" at bounding box center [416, 260] width 260 height 16
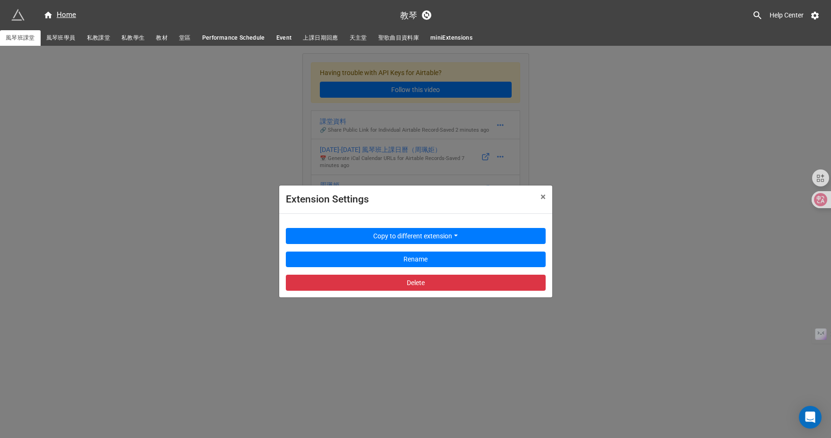
click at [446, 137] on div "Extension Settings × Close Copy to different extension Rename Delete" at bounding box center [415, 265] width 831 height 438
